Goal: Navigation & Orientation: Find specific page/section

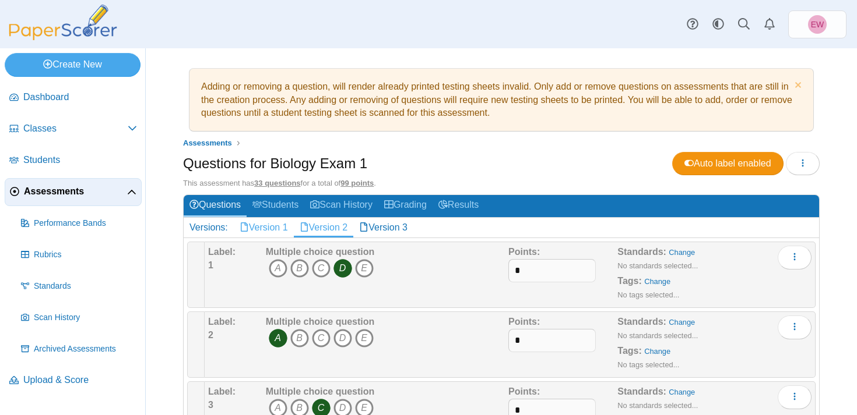
click at [269, 228] on link "Version 1" at bounding box center [264, 228] width 60 height 20
click at [330, 200] on link "Scan History" at bounding box center [341, 206] width 74 height 22
